Goal: Entertainment & Leisure: Consume media (video, audio)

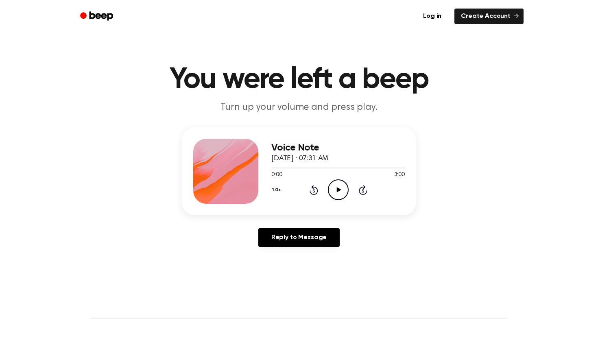
click at [338, 196] on icon "Play Audio" at bounding box center [338, 189] width 21 height 21
click at [339, 188] on icon at bounding box center [338, 189] width 4 height 5
drag, startPoint x: 274, startPoint y: 168, endPoint x: 258, endPoint y: 167, distance: 15.9
click at [259, 167] on div "Voice Note [DATE] · 07:31 AM 0:04 3:00 Your browser does not support the [objec…" at bounding box center [299, 171] width 234 height 88
click at [282, 169] on div at bounding box center [337, 167] width 133 height 7
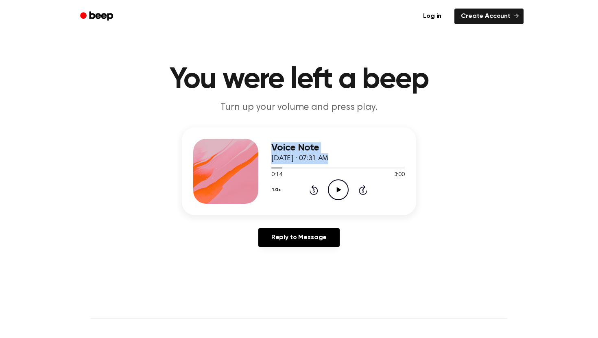
drag, startPoint x: 275, startPoint y: 169, endPoint x: 261, endPoint y: 169, distance: 14.2
click at [261, 169] on div "Voice Note [DATE] · 07:31 AM 0:14 3:00 Your browser does not support the [objec…" at bounding box center [299, 171] width 234 height 88
click at [283, 166] on div at bounding box center [337, 167] width 133 height 7
click at [332, 185] on icon "Play Audio" at bounding box center [338, 189] width 21 height 21
click at [332, 185] on icon "Pause Audio" at bounding box center [338, 189] width 21 height 21
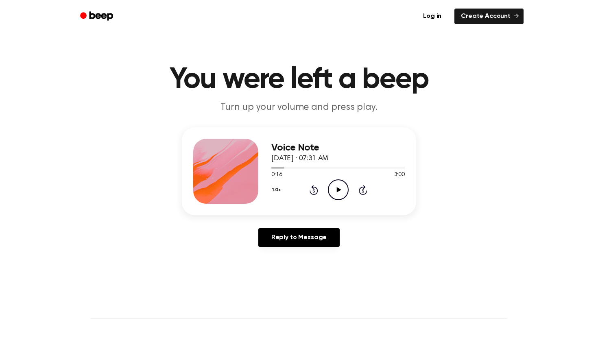
click at [342, 191] on icon "Play Audio" at bounding box center [338, 189] width 21 height 21
click at [342, 191] on icon "Pause Audio" at bounding box center [338, 189] width 21 height 21
drag, startPoint x: 285, startPoint y: 168, endPoint x: 271, endPoint y: 168, distance: 13.8
click at [271, 168] on div at bounding box center [337, 167] width 133 height 7
